Goal: Task Accomplishment & Management: Complete application form

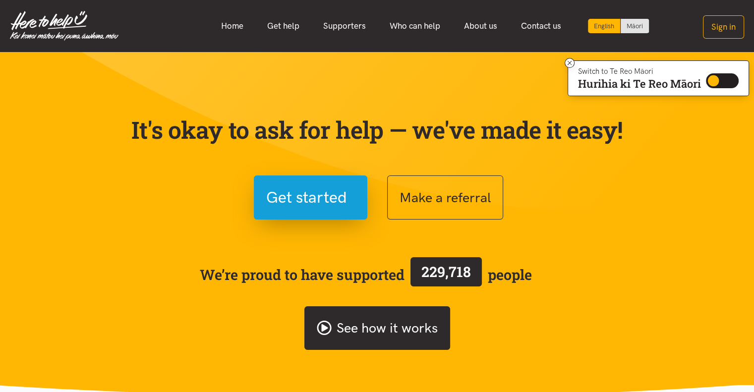
click at [326, 333] on icon at bounding box center [324, 328] width 14 height 14
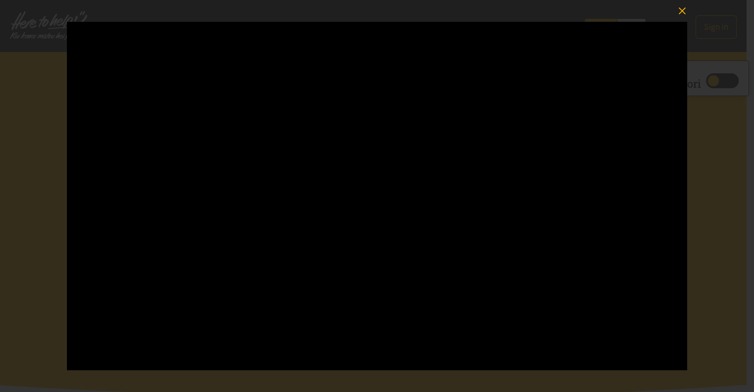
click at [683, 10] on icon "button" at bounding box center [682, 11] width 14 height 14
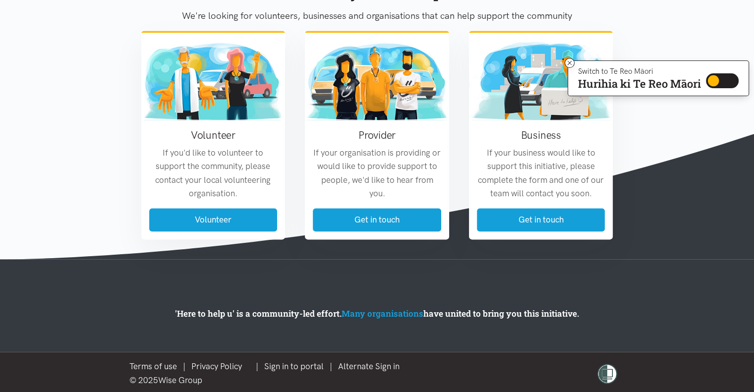
scroll to position [1201, 0]
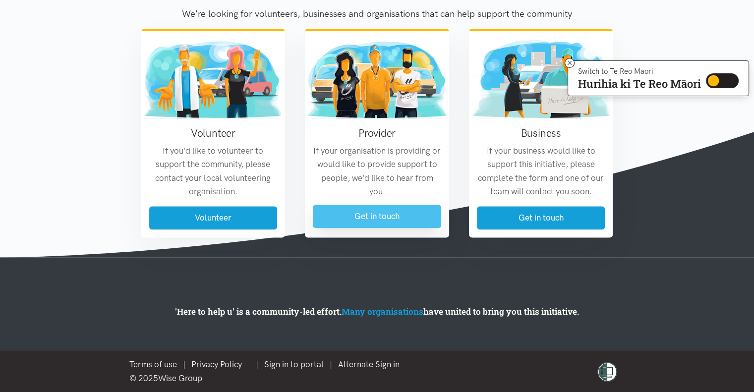
click at [353, 220] on link "Get in touch" at bounding box center [377, 216] width 128 height 23
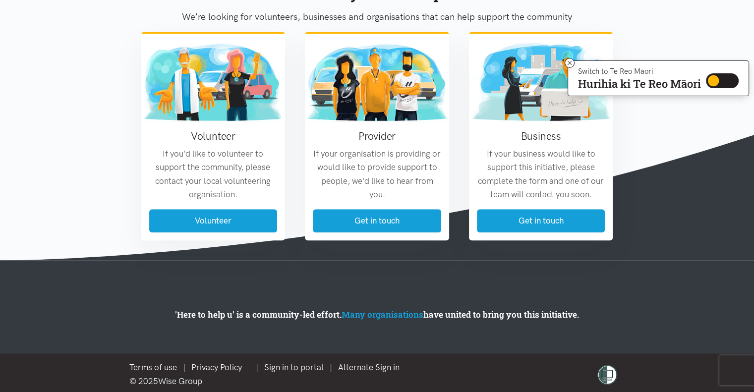
scroll to position [613, 0]
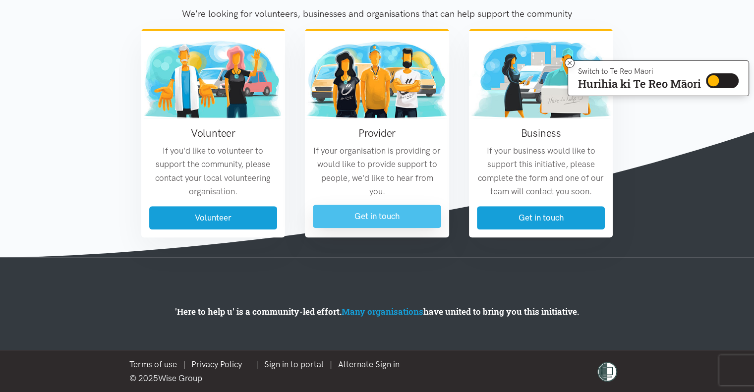
click at [365, 219] on link "Get in touch" at bounding box center [377, 216] width 128 height 23
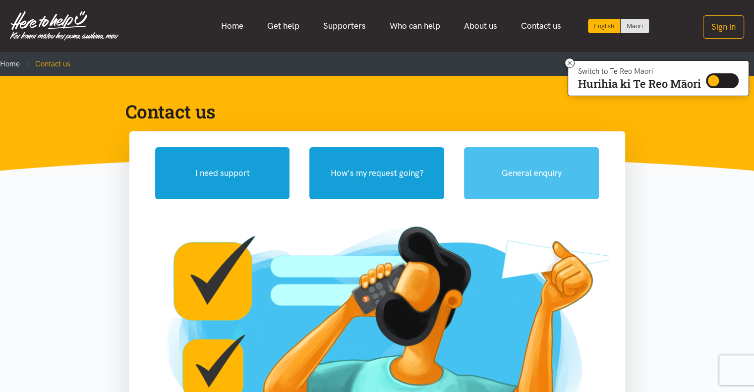
click at [492, 169] on button "General enquiry" at bounding box center [531, 173] width 135 height 52
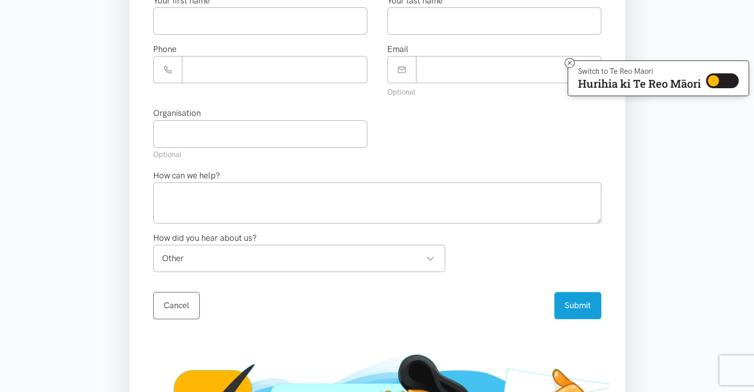
scroll to position [198, 0]
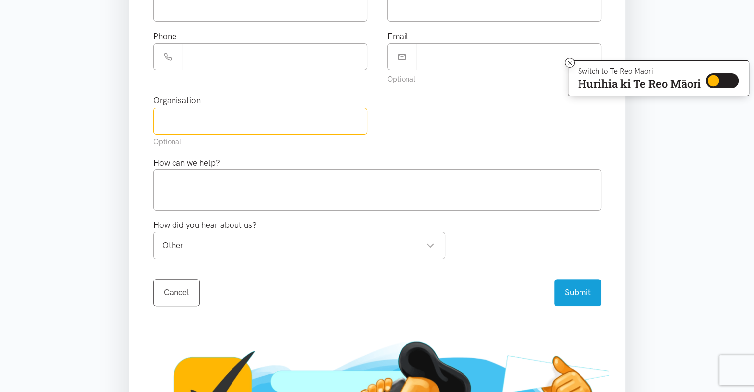
click at [233, 122] on input "text" at bounding box center [260, 121] width 214 height 27
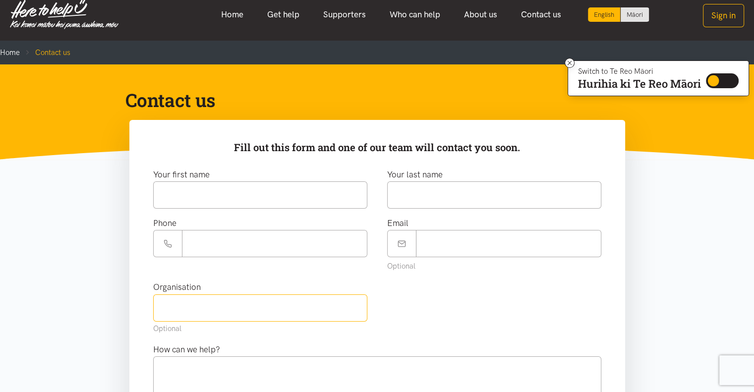
scroll to position [0, 0]
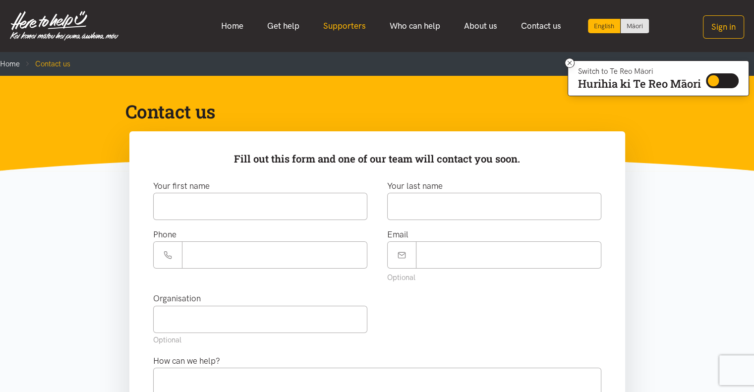
click at [346, 26] on link "Supporters" at bounding box center [344, 25] width 66 height 21
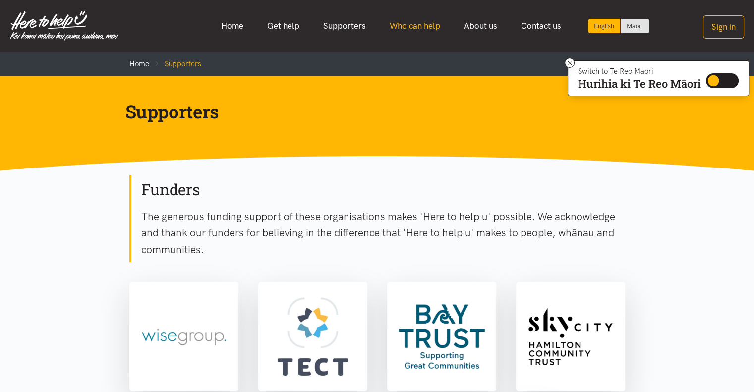
click at [407, 23] on link "Who can help" at bounding box center [415, 25] width 74 height 21
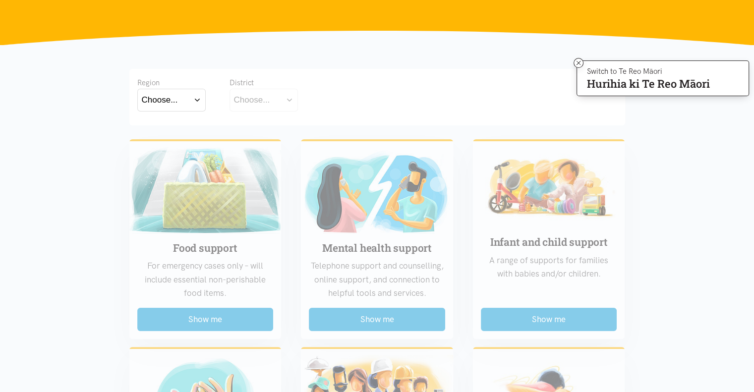
scroll to position [149, 0]
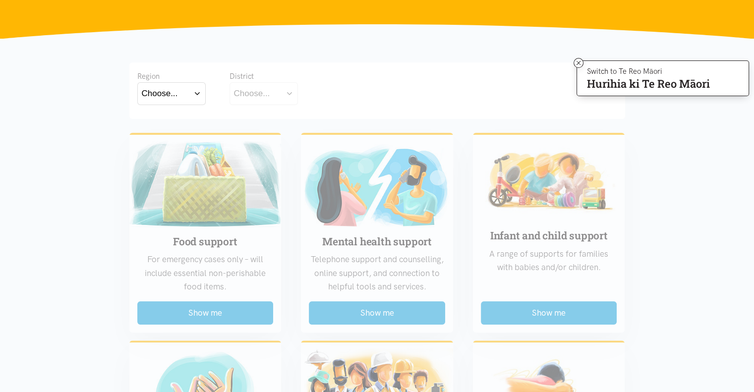
click at [184, 90] on button "Choose..." at bounding box center [171, 93] width 68 height 22
click at [170, 123] on label "Bay of Plenty" at bounding box center [169, 122] width 54 height 12
click at [0, 0] on input "Bay of Plenty" at bounding box center [0, 0] width 0 height 0
click at [263, 91] on div "Choose..." at bounding box center [252, 93] width 36 height 13
click at [262, 136] on label "[GEOGRAPHIC_DATA]" at bounding box center [279, 137] width 90 height 12
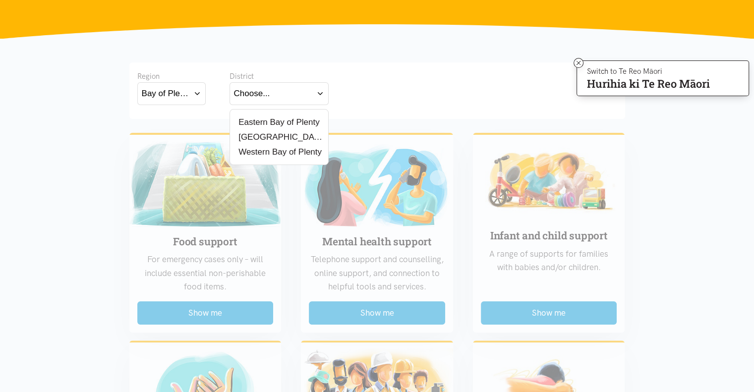
click at [0, 0] on input "[GEOGRAPHIC_DATA]" at bounding box center [0, 0] width 0 height 0
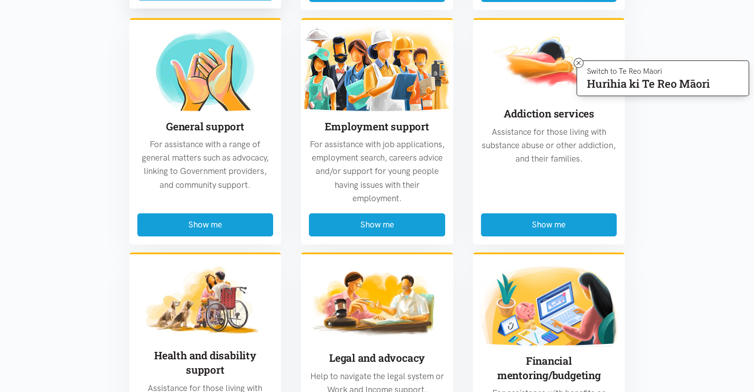
scroll to position [446, 0]
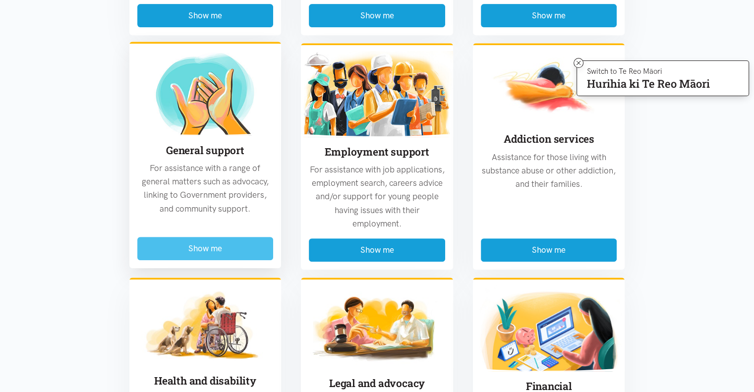
click at [226, 249] on button "Show me" at bounding box center [205, 248] width 136 height 23
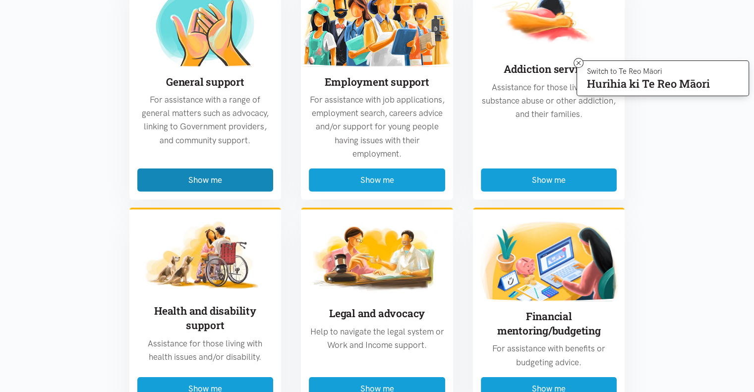
scroll to position [2570, 0]
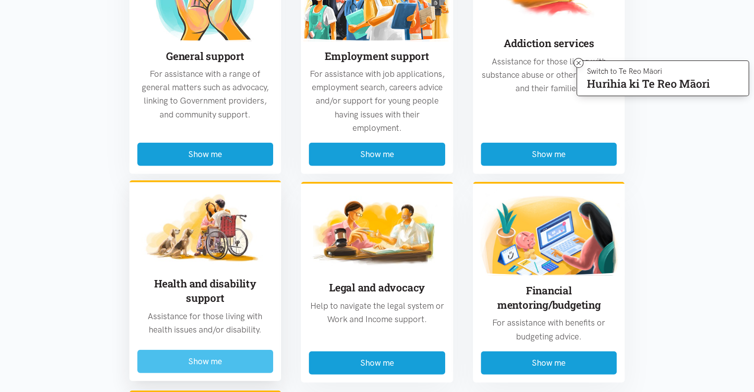
click at [188, 350] on button "Show me" at bounding box center [205, 361] width 136 height 23
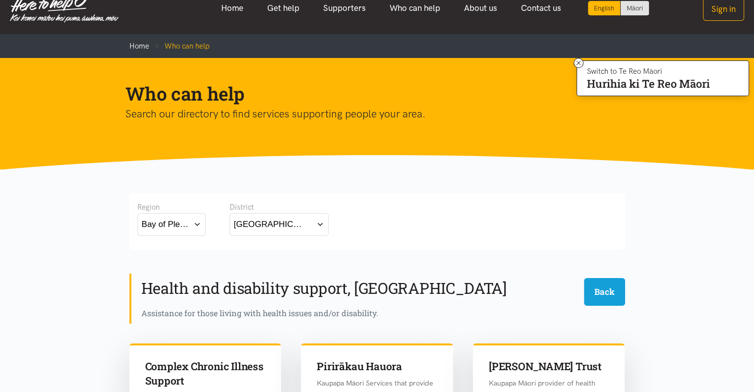
scroll to position [0, 0]
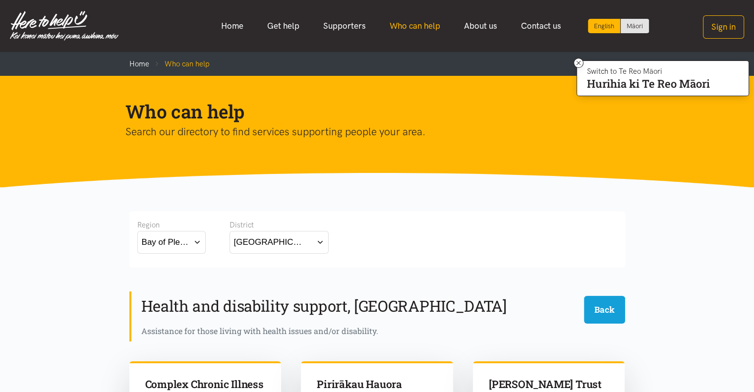
click at [412, 25] on link "Who can help" at bounding box center [415, 25] width 74 height 21
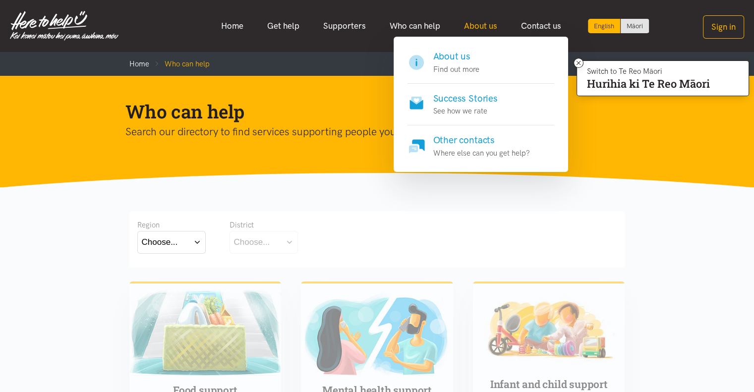
click at [479, 21] on link "About us" at bounding box center [480, 25] width 57 height 21
click at [479, 98] on h4 "Success Stories" at bounding box center [465, 99] width 64 height 14
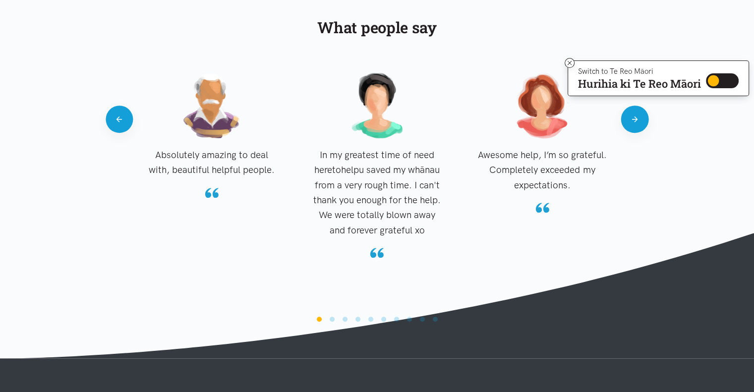
scroll to position [941, 0]
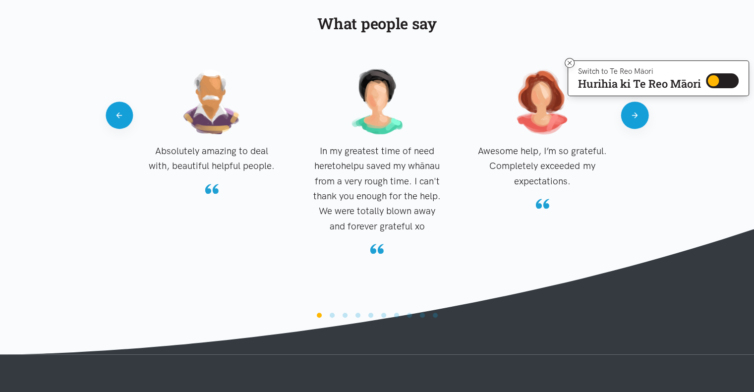
drag, startPoint x: 471, startPoint y: 91, endPoint x: 472, endPoint y: 60, distance: 30.7
click at [472, 60] on div "What people say" at bounding box center [376, 39] width 515 height 53
click at [642, 122] on button "Next" at bounding box center [634, 115] width 27 height 27
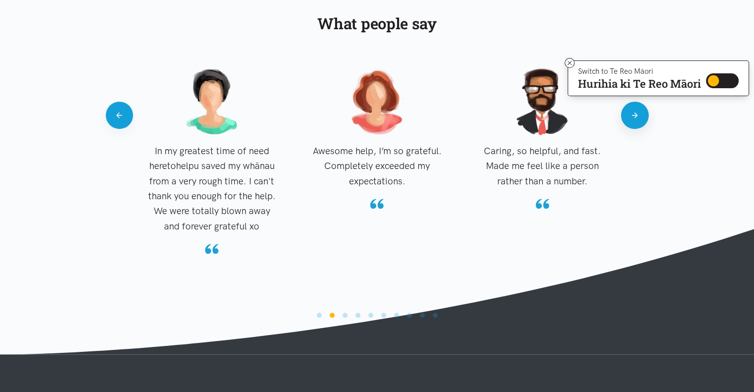
click at [642, 122] on button "Next" at bounding box center [634, 115] width 27 height 27
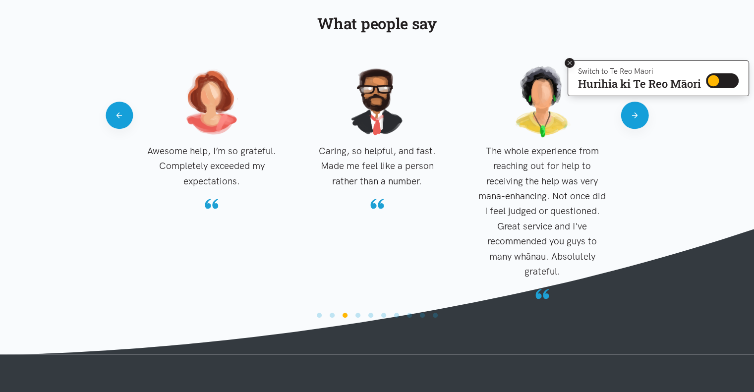
click at [568, 62] on icon at bounding box center [569, 63] width 4 height 4
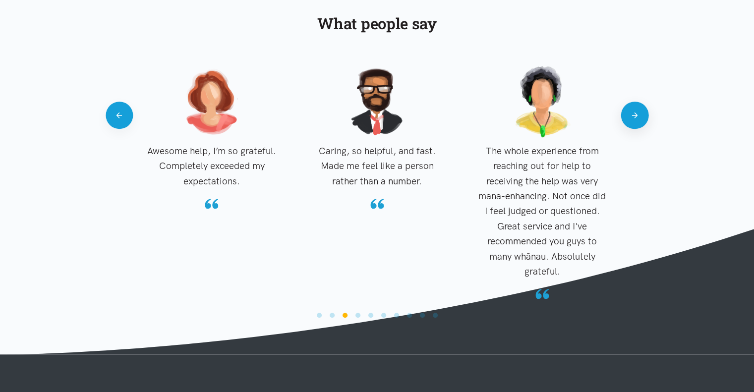
click at [636, 106] on button "Next" at bounding box center [634, 115] width 27 height 27
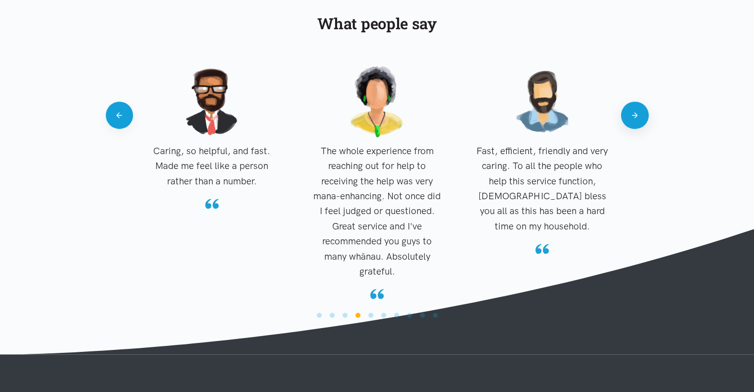
click at [637, 111] on button "Next" at bounding box center [634, 115] width 27 height 27
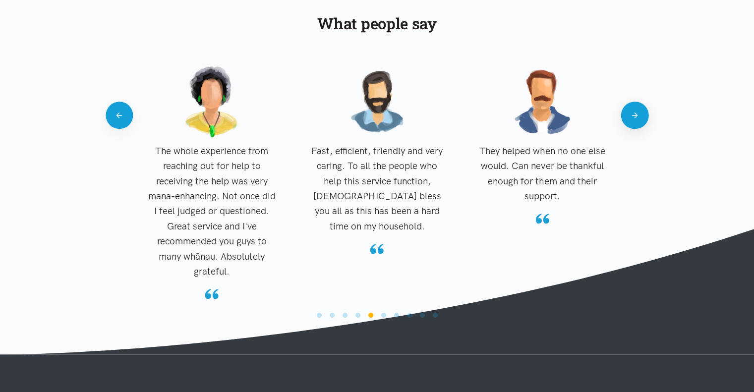
click at [637, 111] on button "Next" at bounding box center [634, 115] width 27 height 27
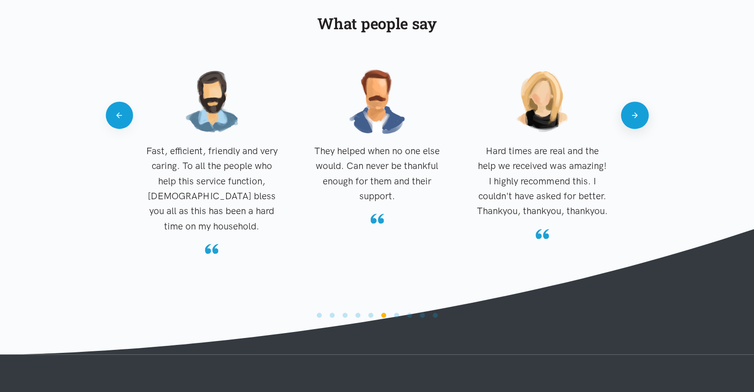
click at [637, 111] on button "Next" at bounding box center [634, 115] width 27 height 27
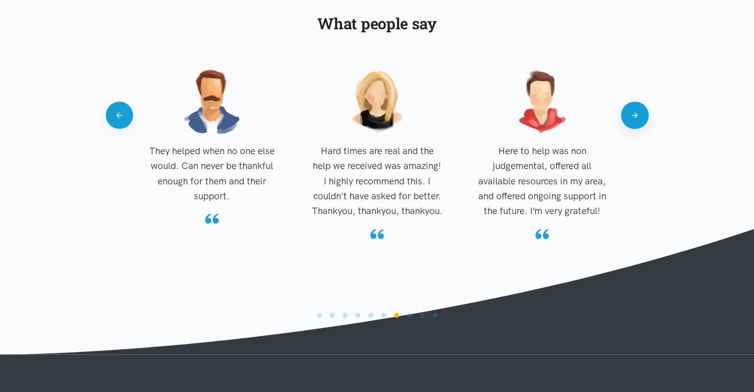
click at [637, 111] on button "Next" at bounding box center [634, 115] width 27 height 27
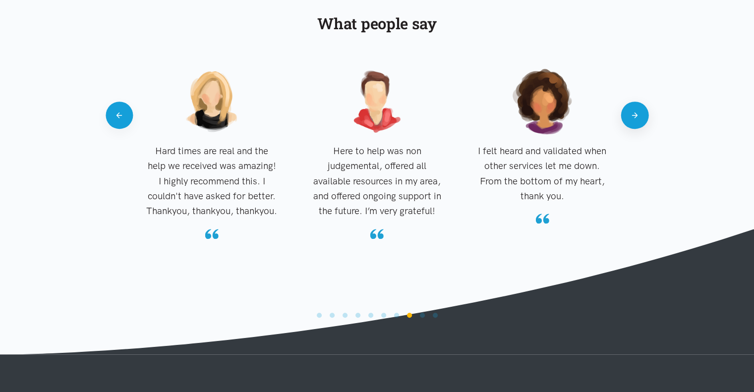
click at [637, 111] on button "Next" at bounding box center [634, 115] width 27 height 27
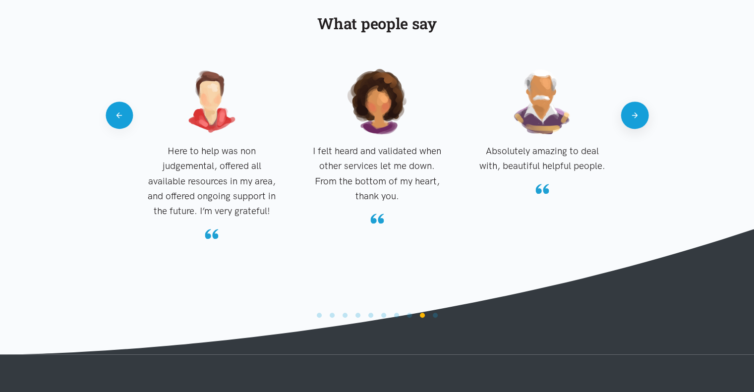
click at [637, 111] on button "Next" at bounding box center [634, 115] width 27 height 27
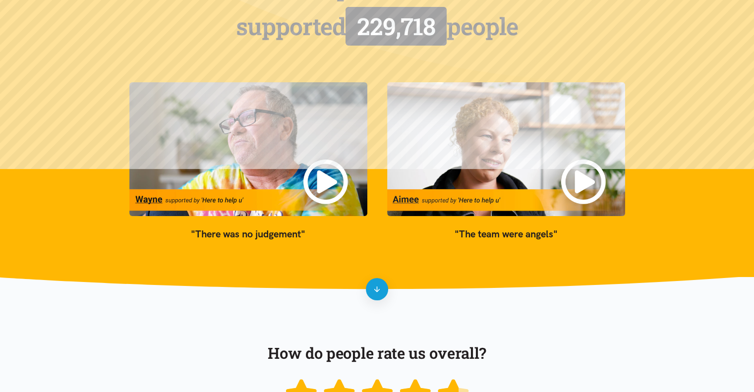
scroll to position [0, 0]
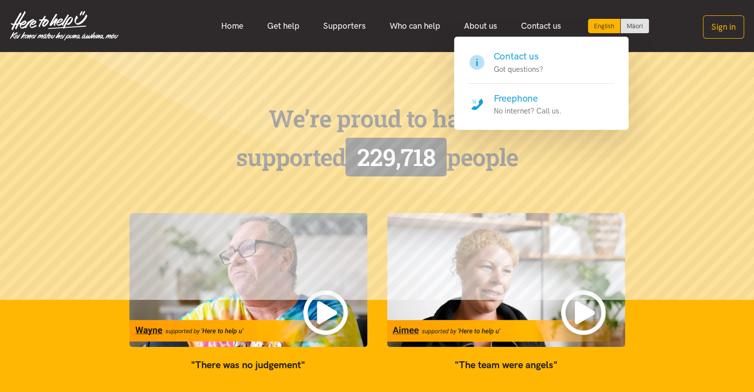
click at [518, 55] on h4 "Contact us" at bounding box center [518, 57] width 50 height 14
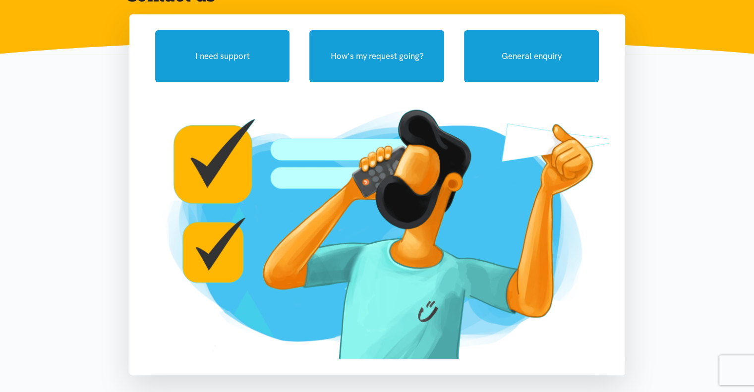
scroll to position [99, 0]
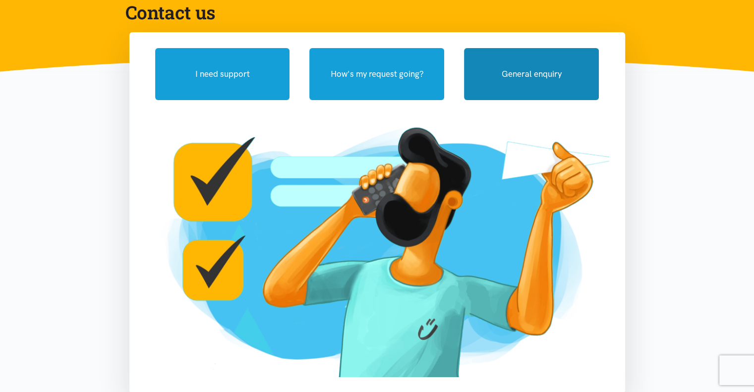
click at [501, 81] on button "General enquiry" at bounding box center [531, 74] width 135 height 52
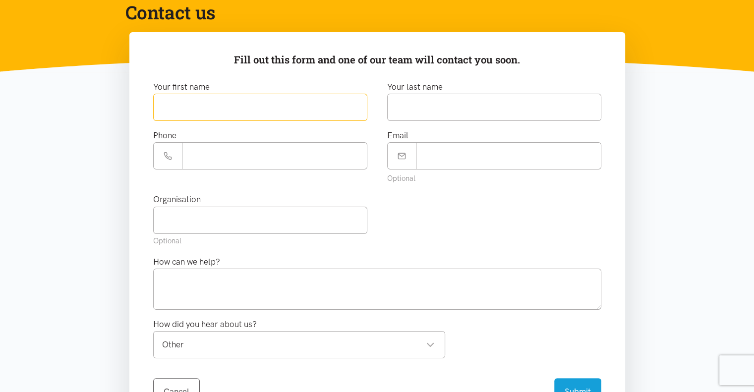
click at [206, 112] on input "text" at bounding box center [260, 107] width 214 height 27
click at [144, 109] on div "Your first name" at bounding box center [260, 104] width 234 height 49
click at [168, 105] on input "text" at bounding box center [260, 107] width 214 height 27
click at [121, 131] on div "I need support How's my request going? General enquiry Fill out this form and o…" at bounding box center [376, 369] width 515 height 674
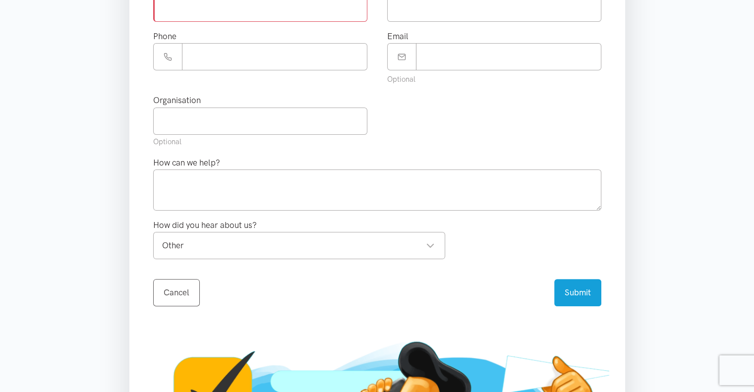
scroll to position [149, 0]
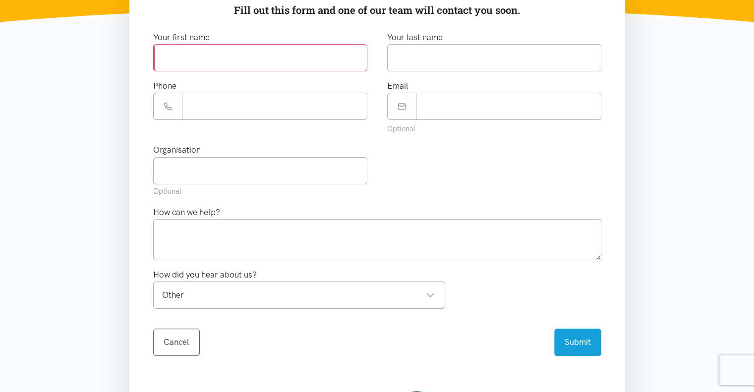
click at [238, 293] on div "Other" at bounding box center [298, 294] width 272 height 13
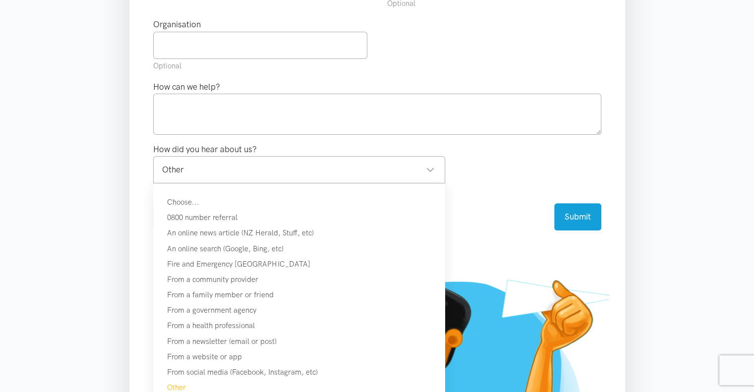
scroll to position [297, 0]
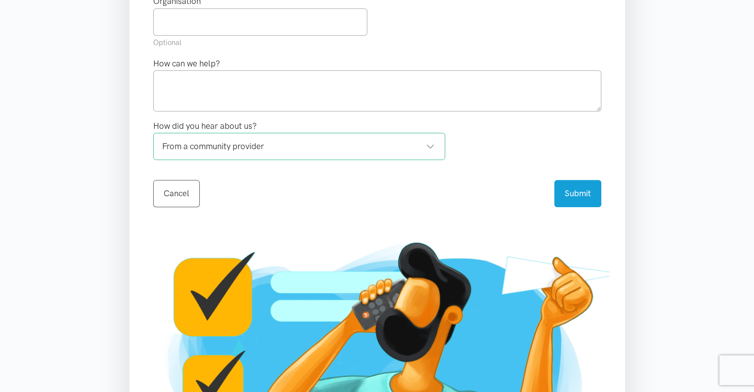
click at [347, 146] on div "From a community provider" at bounding box center [298, 146] width 272 height 13
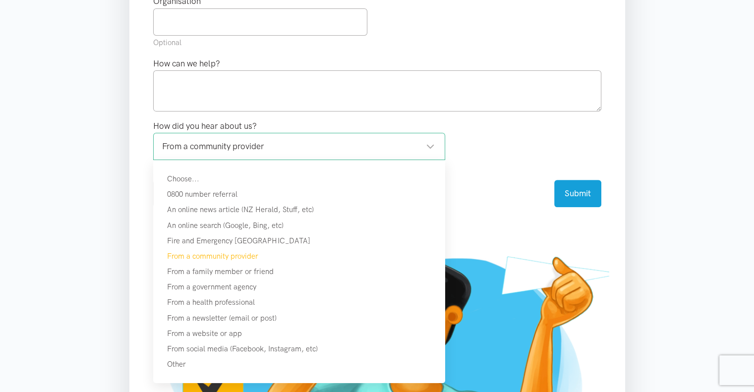
click at [474, 142] on div "How did you hear about us? From a community provider From a community provider …" at bounding box center [377, 143] width 468 height 49
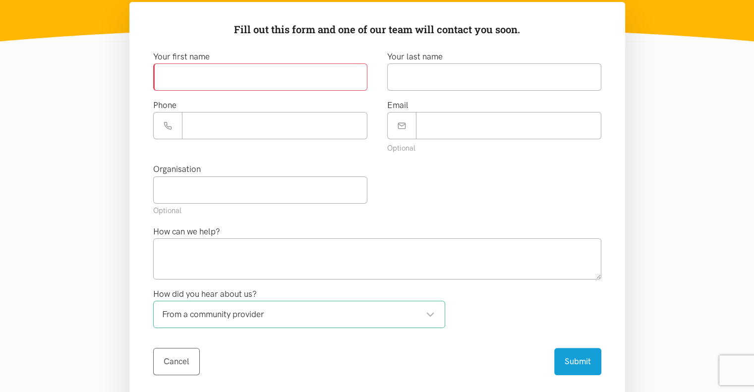
scroll to position [99, 0]
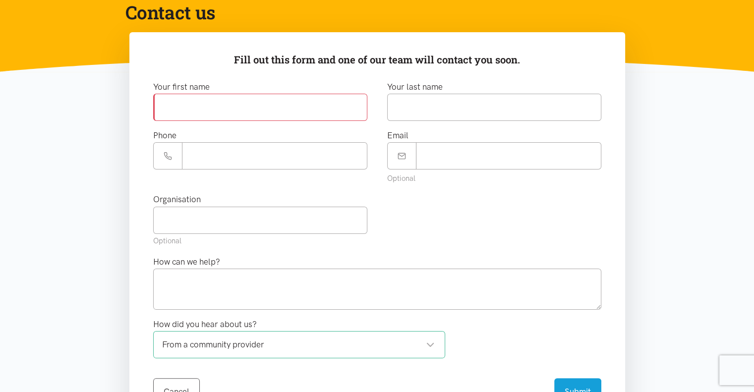
click at [190, 107] on input "text" at bounding box center [260, 107] width 214 height 27
type input "*****"
type input "*******"
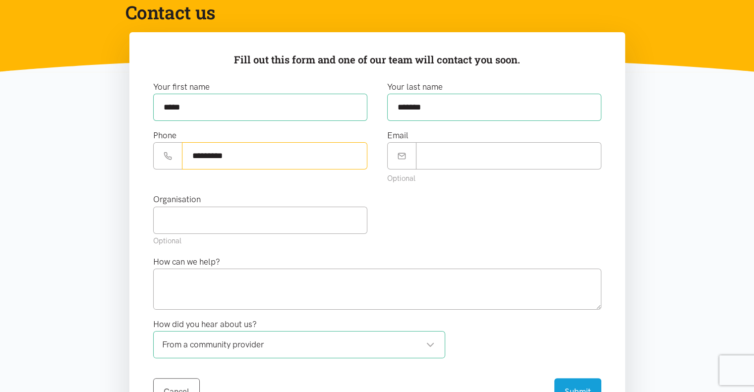
type input "*********"
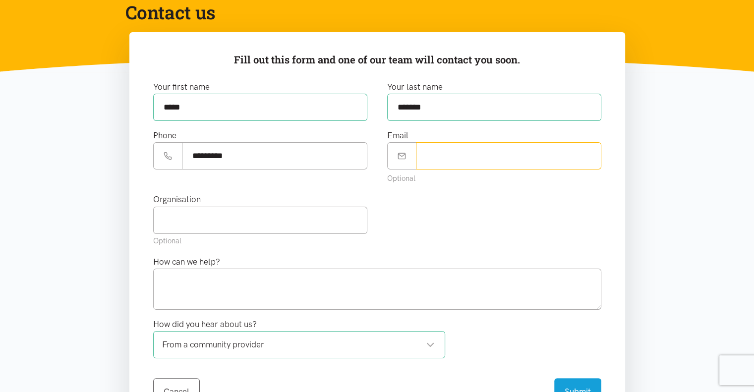
click at [444, 161] on input "Email" at bounding box center [508, 155] width 185 height 27
type input "**********"
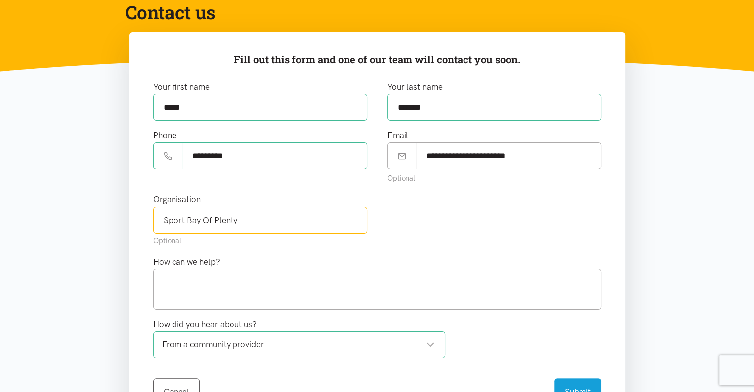
type input "Sport Bay Of Plenty"
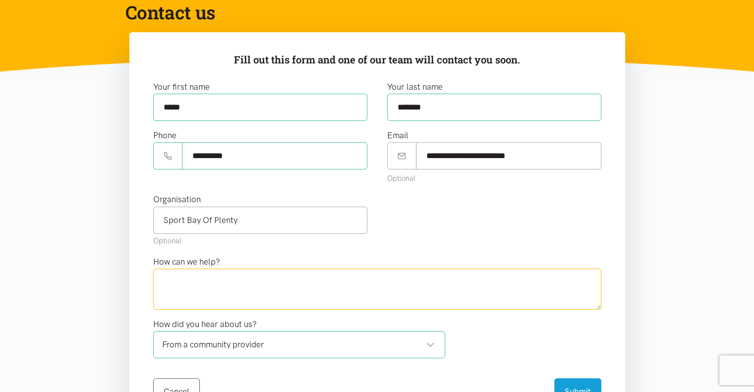
click at [279, 283] on textarea at bounding box center [377, 289] width 448 height 41
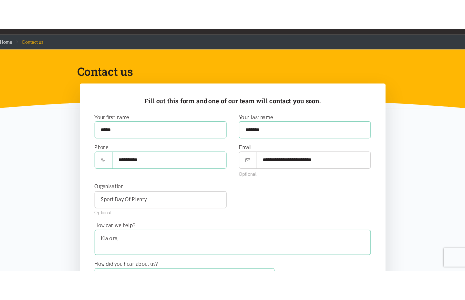
scroll to position [0, 0]
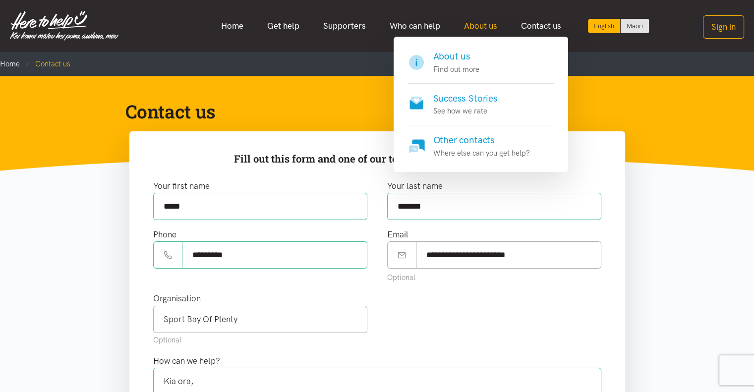
click at [486, 27] on link "About us" at bounding box center [480, 25] width 57 height 21
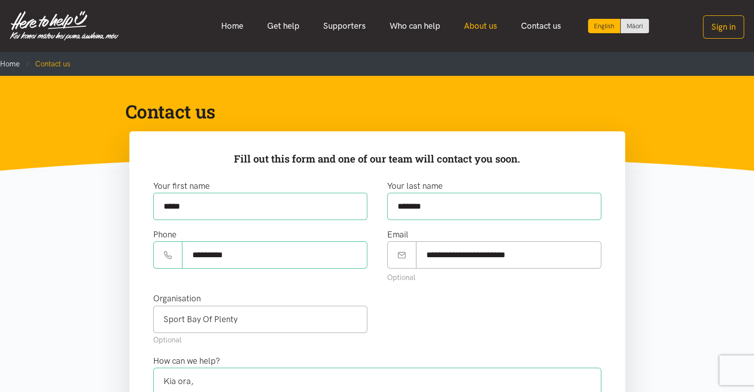
click at [484, 25] on link "About us" at bounding box center [480, 25] width 57 height 21
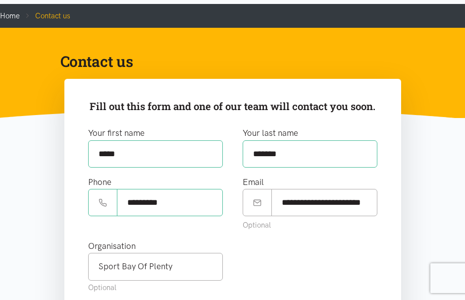
scroll to position [248, 0]
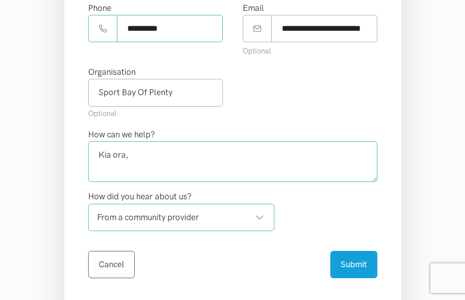
click at [251, 163] on textarea "Kia ora," at bounding box center [232, 161] width 289 height 41
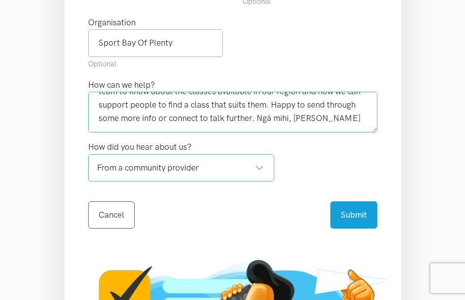
scroll to position [95, 0]
type textarea "Kia ora, I'm reaching out from Sport Bay of Plenty, where I'm part of the team …"
click at [355, 215] on button "Submit" at bounding box center [353, 213] width 47 height 27
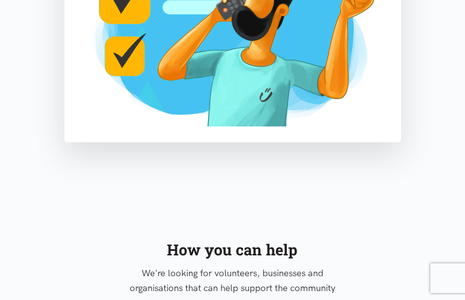
scroll to position [633, 0]
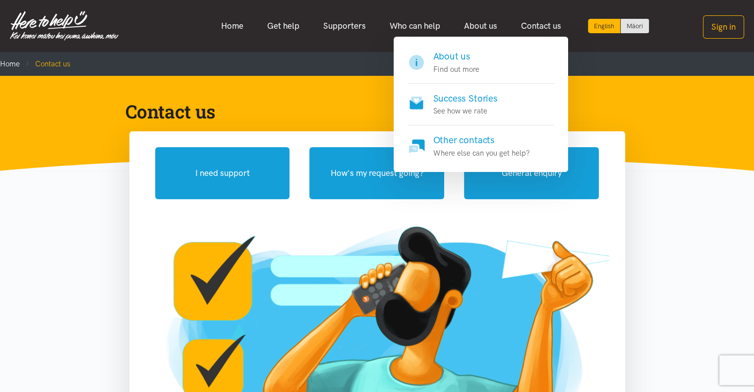
click at [463, 57] on h4 "About us" at bounding box center [456, 57] width 46 height 14
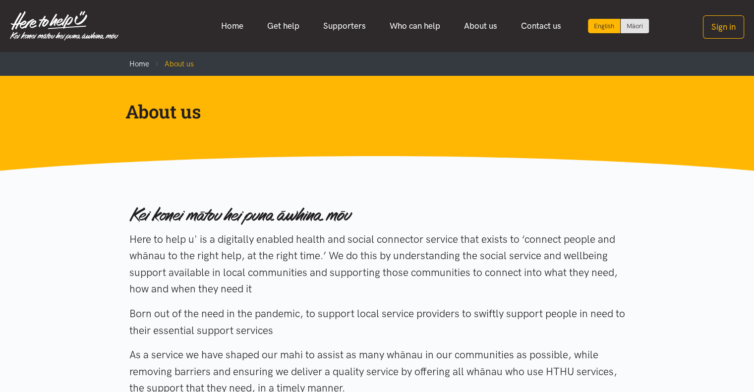
scroll to position [50, 0]
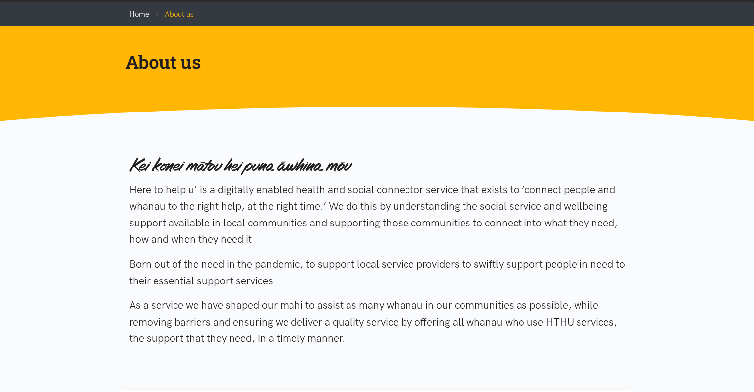
drag, startPoint x: 427, startPoint y: 187, endPoint x: 331, endPoint y: 233, distance: 105.9
click at [331, 233] on p "Here to help u' is a digitally enabled health and social connector service that…" at bounding box center [376, 214] width 495 height 66
copy p "service that exists to ‘connect people and whānau to the right help, at the rig…"
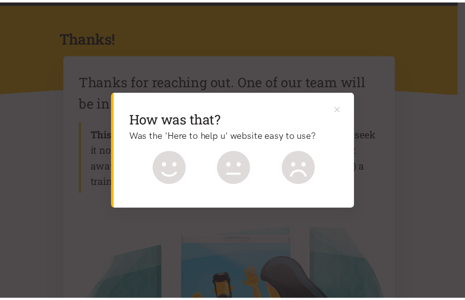
scroll to position [99, 0]
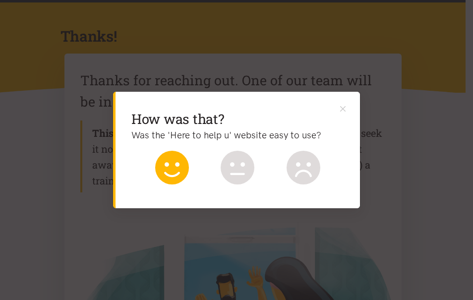
click at [180, 166] on icon at bounding box center [172, 168] width 34 height 34
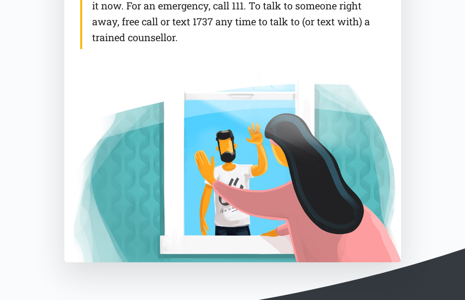
scroll to position [417, 0]
